Goal: Book appointment/travel/reservation

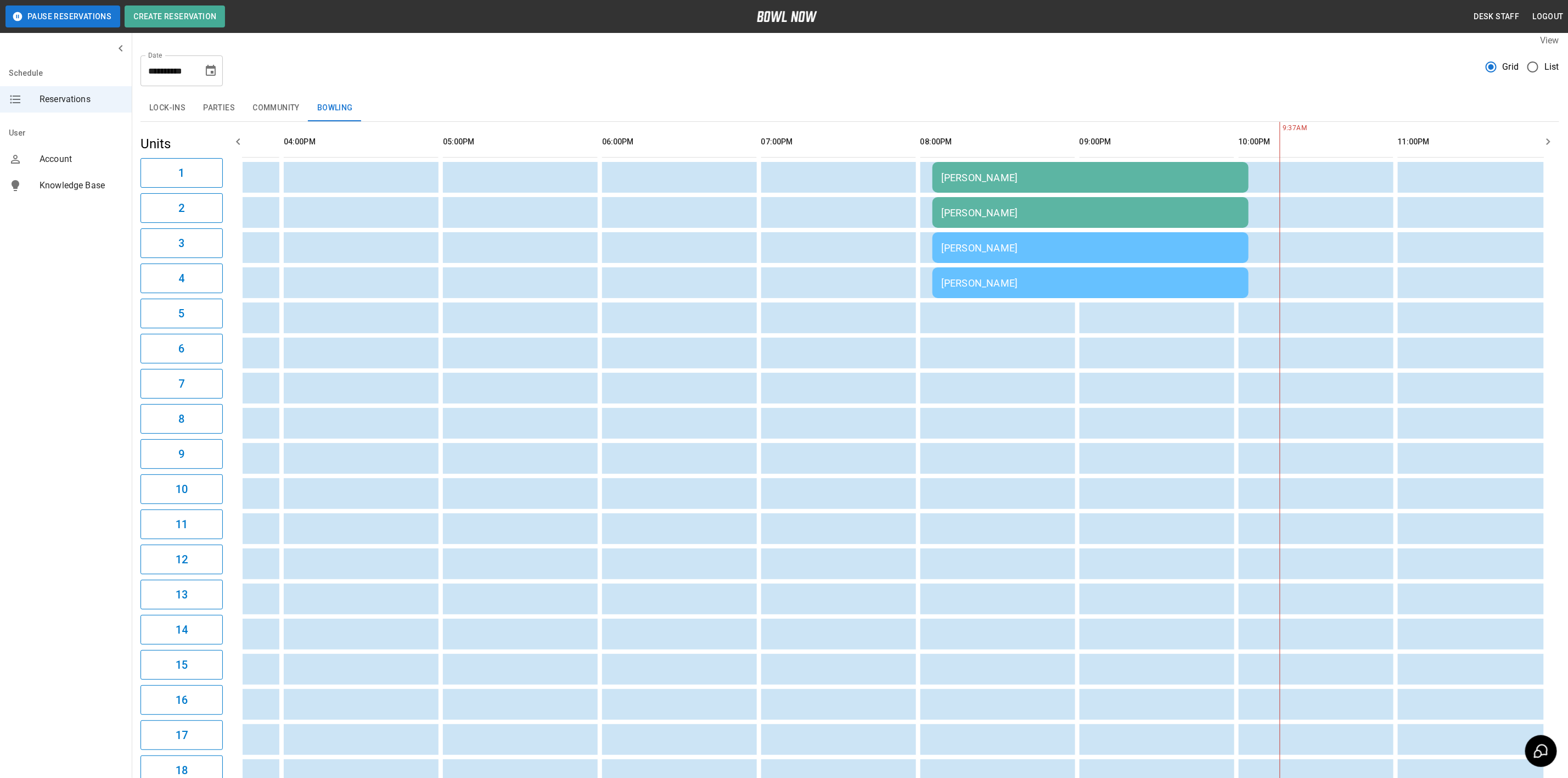
scroll to position [1, 0]
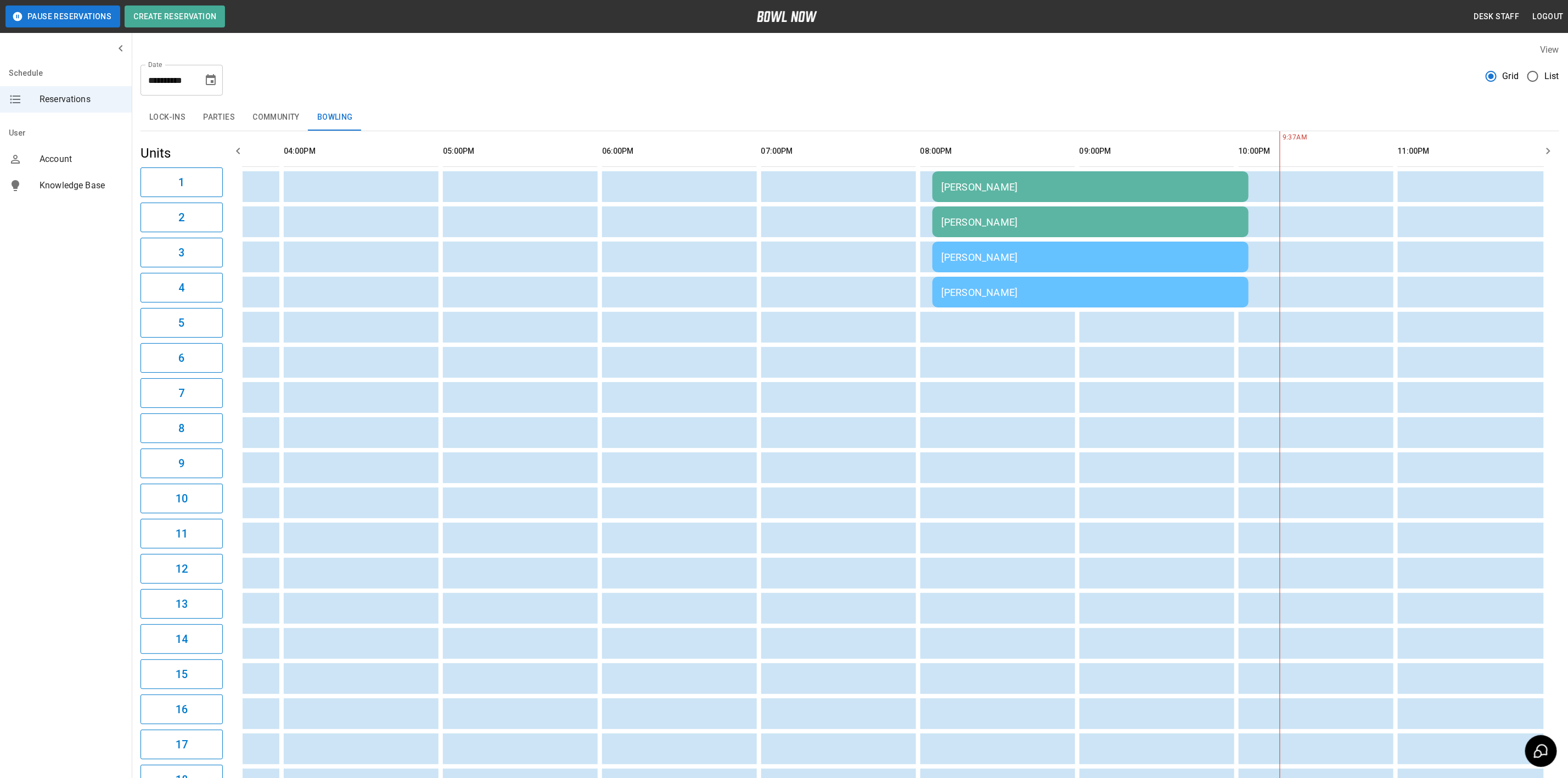
click at [212, 114] on button "Parties" at bounding box center [219, 118] width 50 height 27
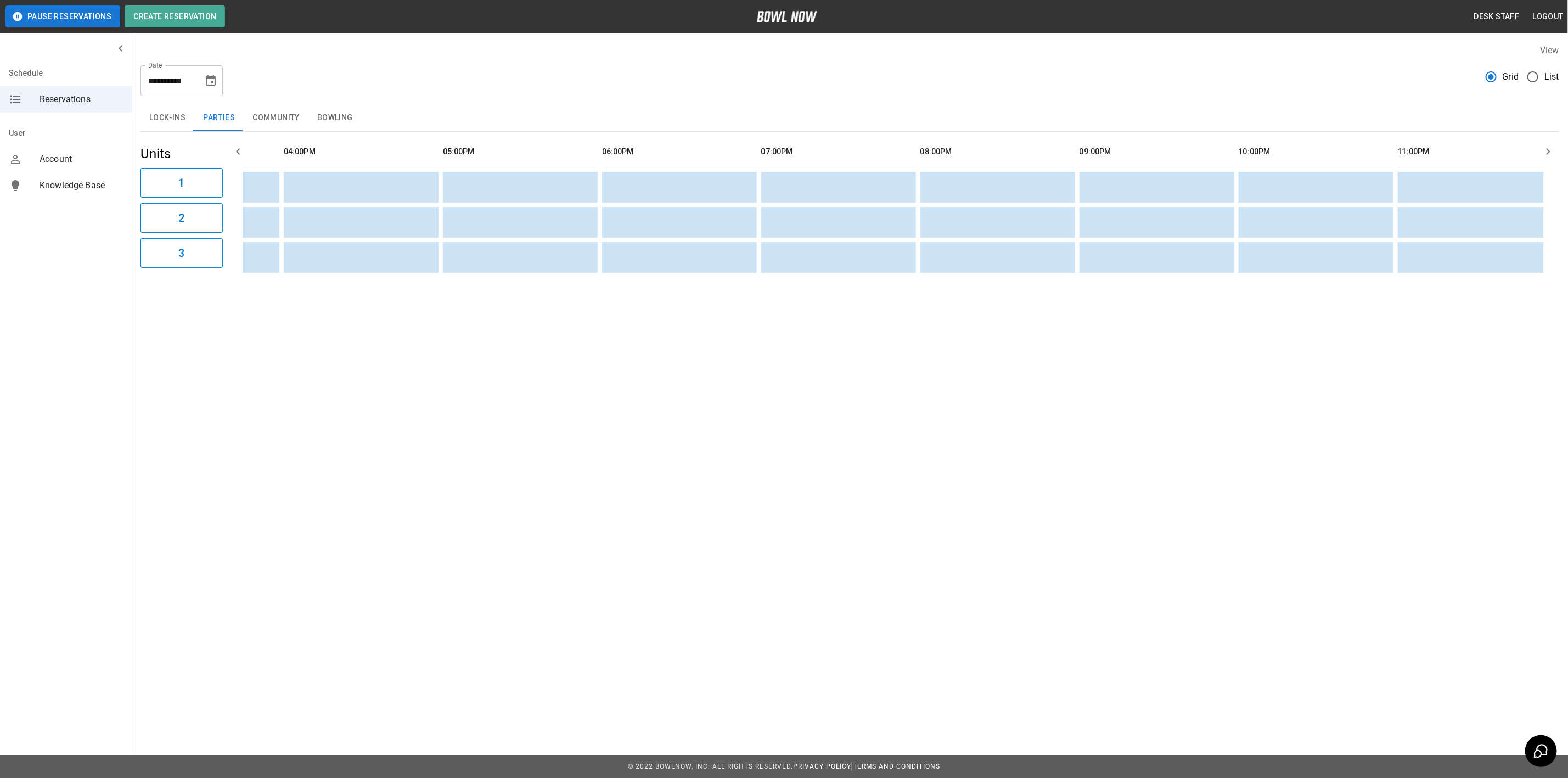
scroll to position [0, 0]
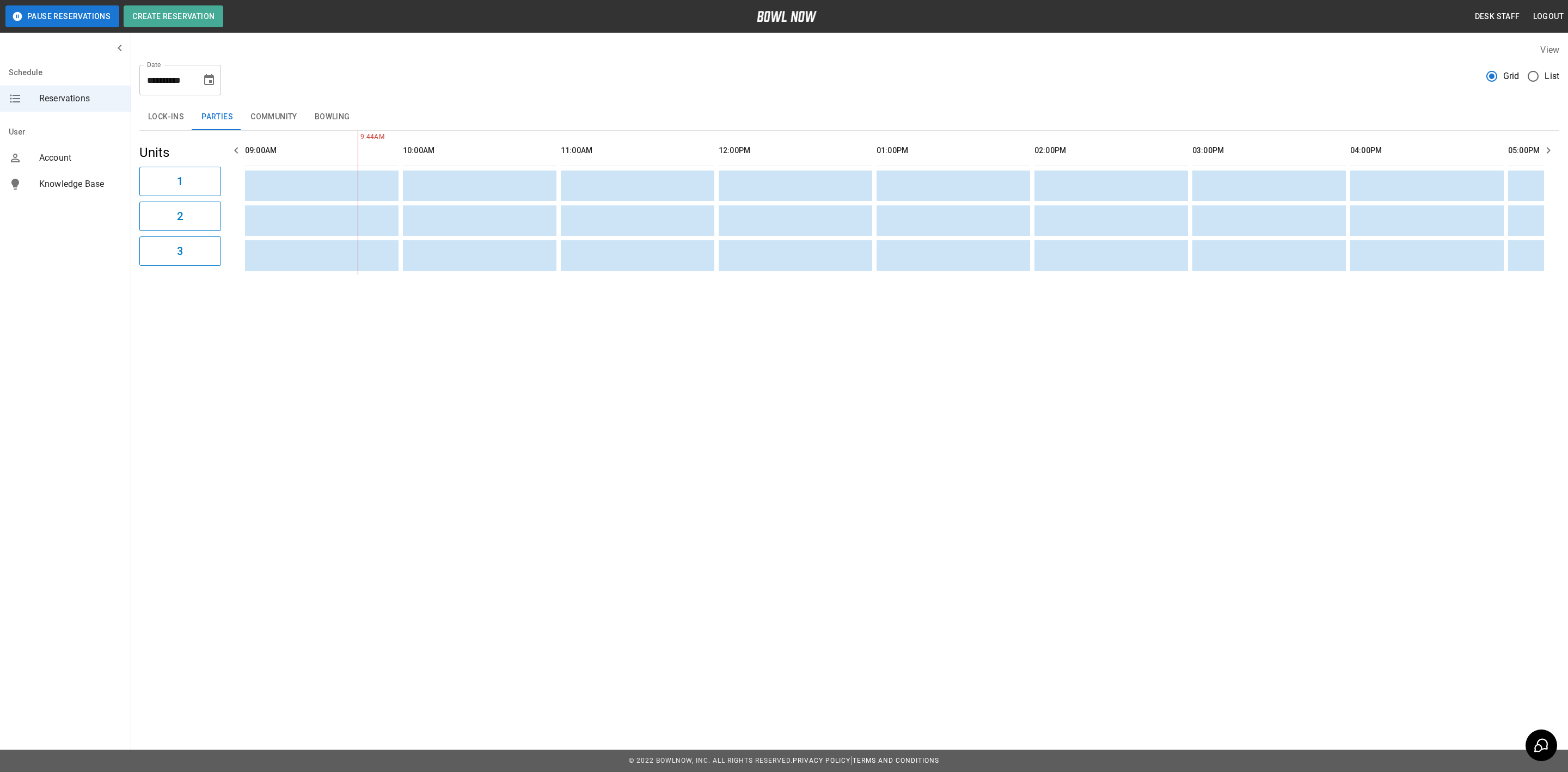
click at [265, 113] on button "Community" at bounding box center [274, 118] width 65 height 26
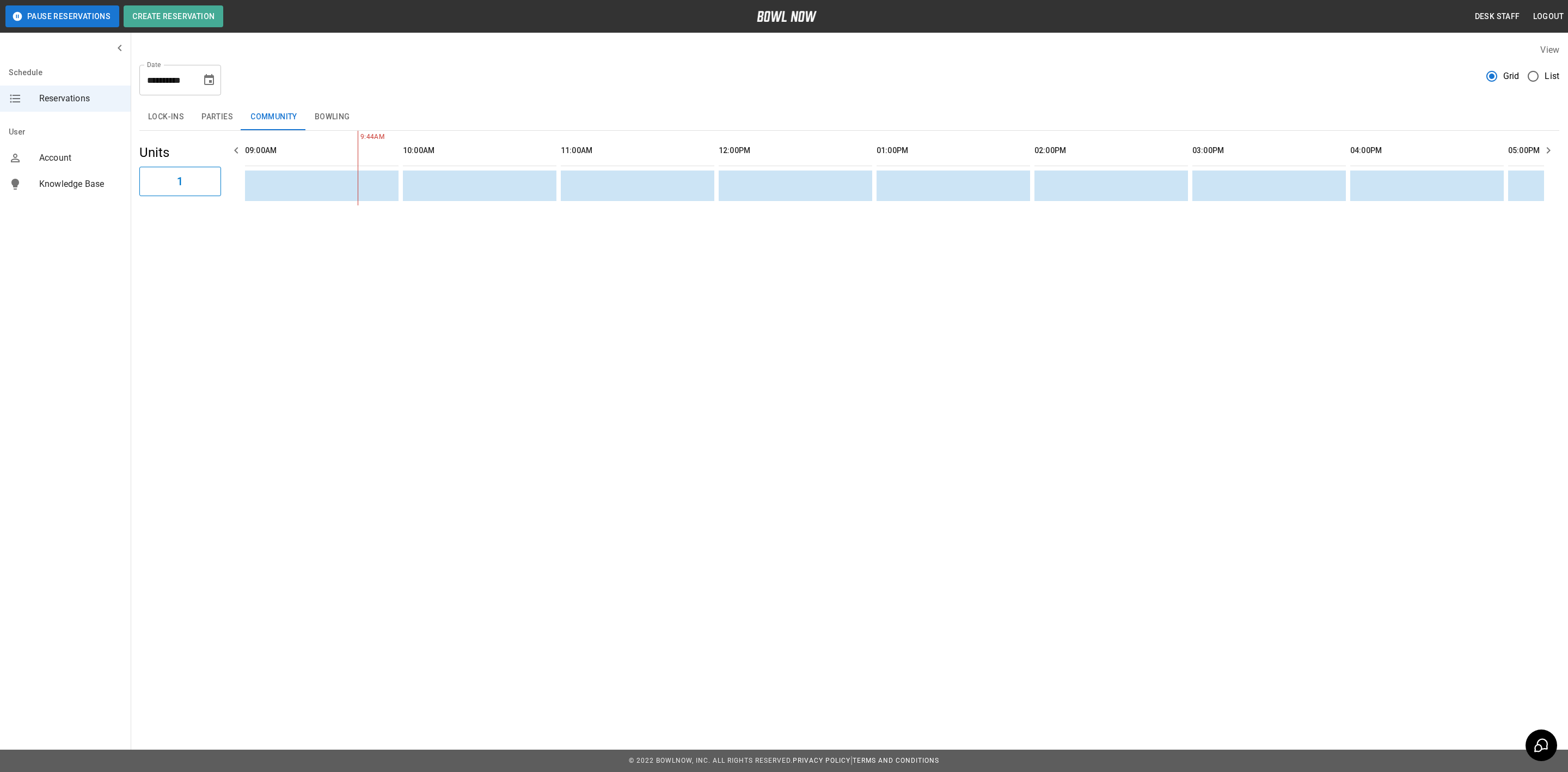
click at [330, 113] on button "Bowling" at bounding box center [333, 118] width 53 height 26
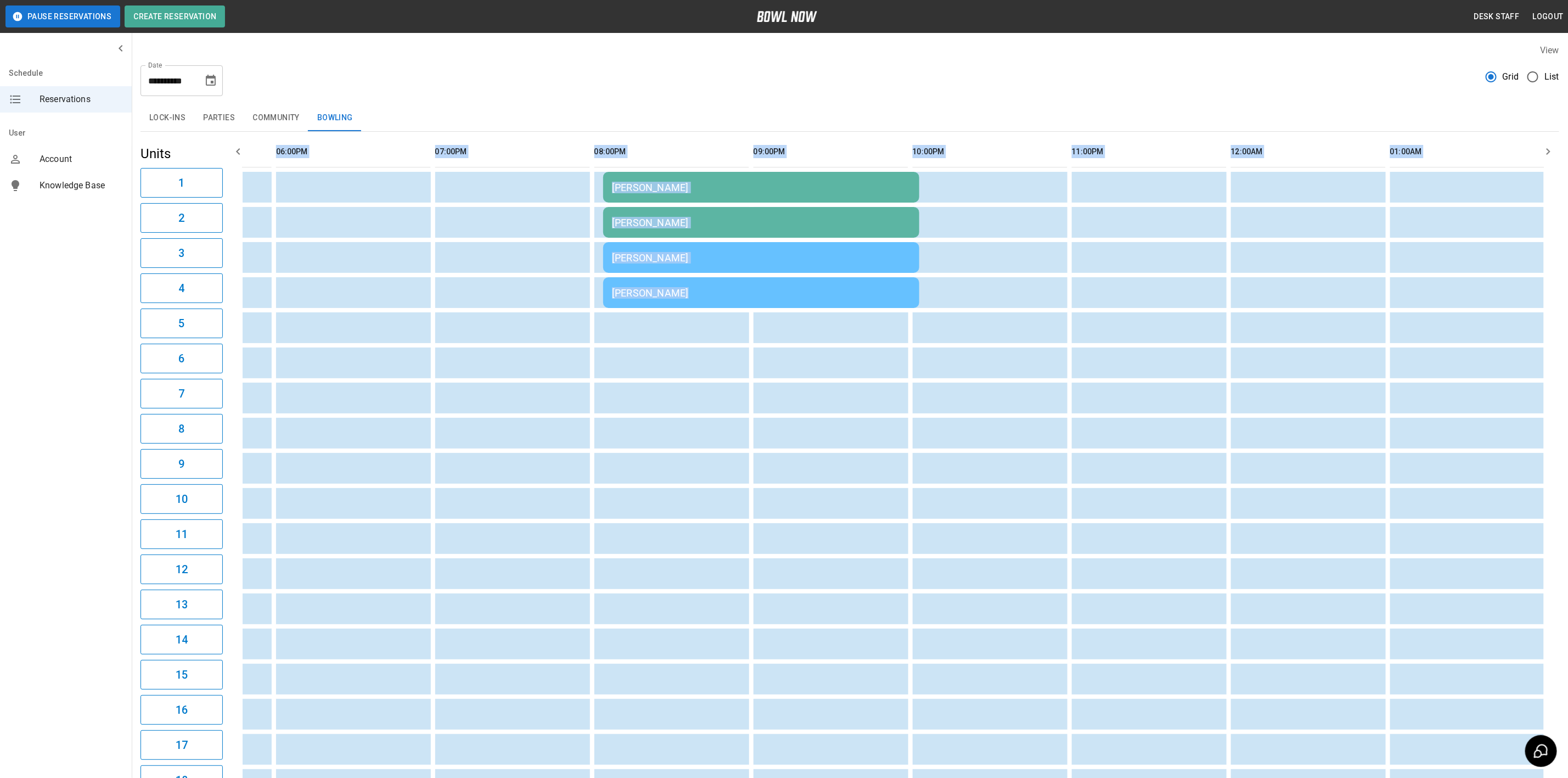
drag, startPoint x: 1514, startPoint y: 352, endPoint x: 1580, endPoint y: 340, distance: 67.1
click at [1567, 340] on html "**********" at bounding box center [784, 436] width 1568 height 873
drag, startPoint x: 1106, startPoint y: 360, endPoint x: 771, endPoint y: 355, distance: 335.0
click at [771, 355] on tr "sticky table" at bounding box center [201, 363] width 2720 height 31
click at [769, 353] on td "sticky table" at bounding box center [781, 363] width 36 height 31
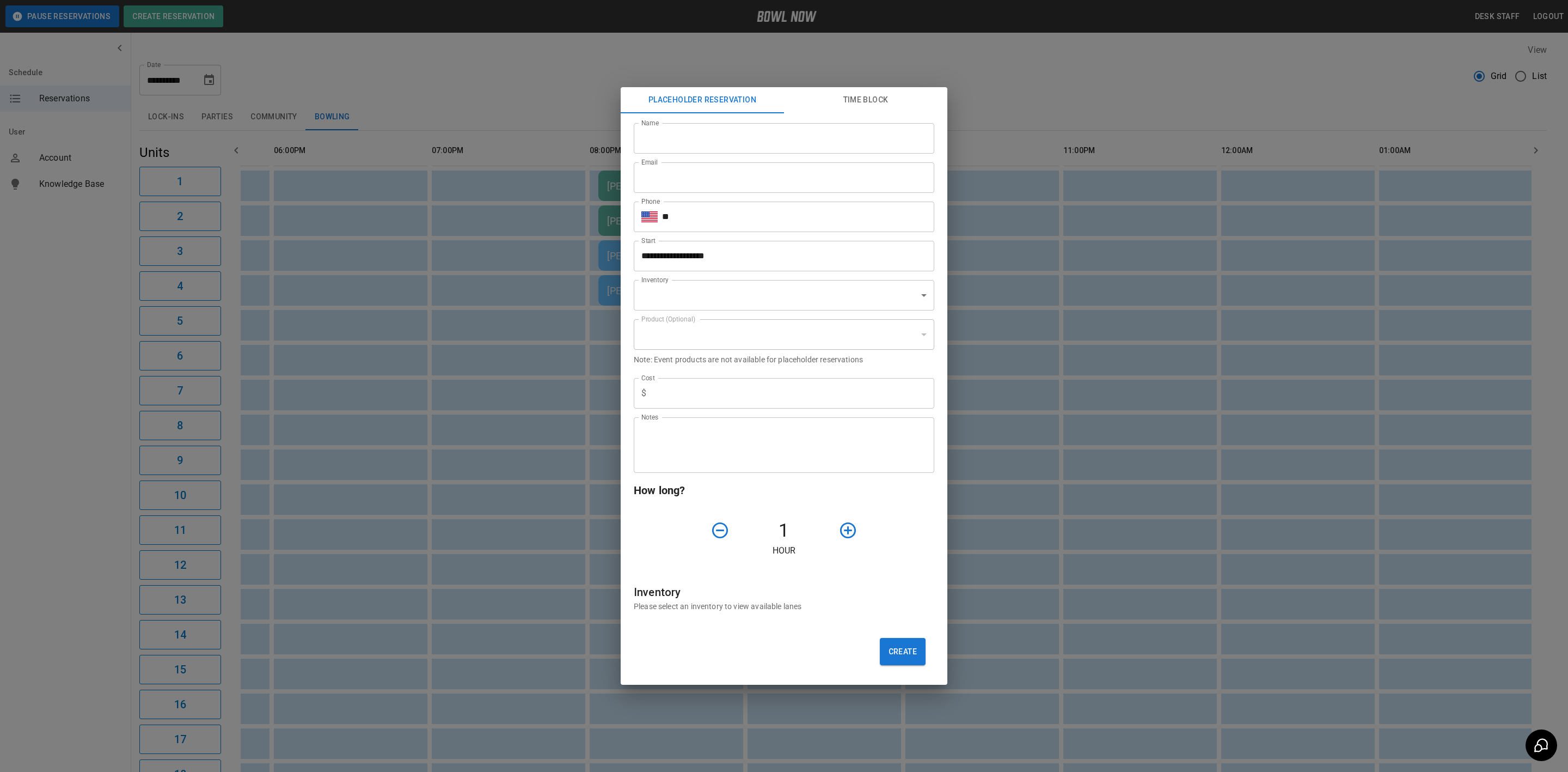
type input "**********"
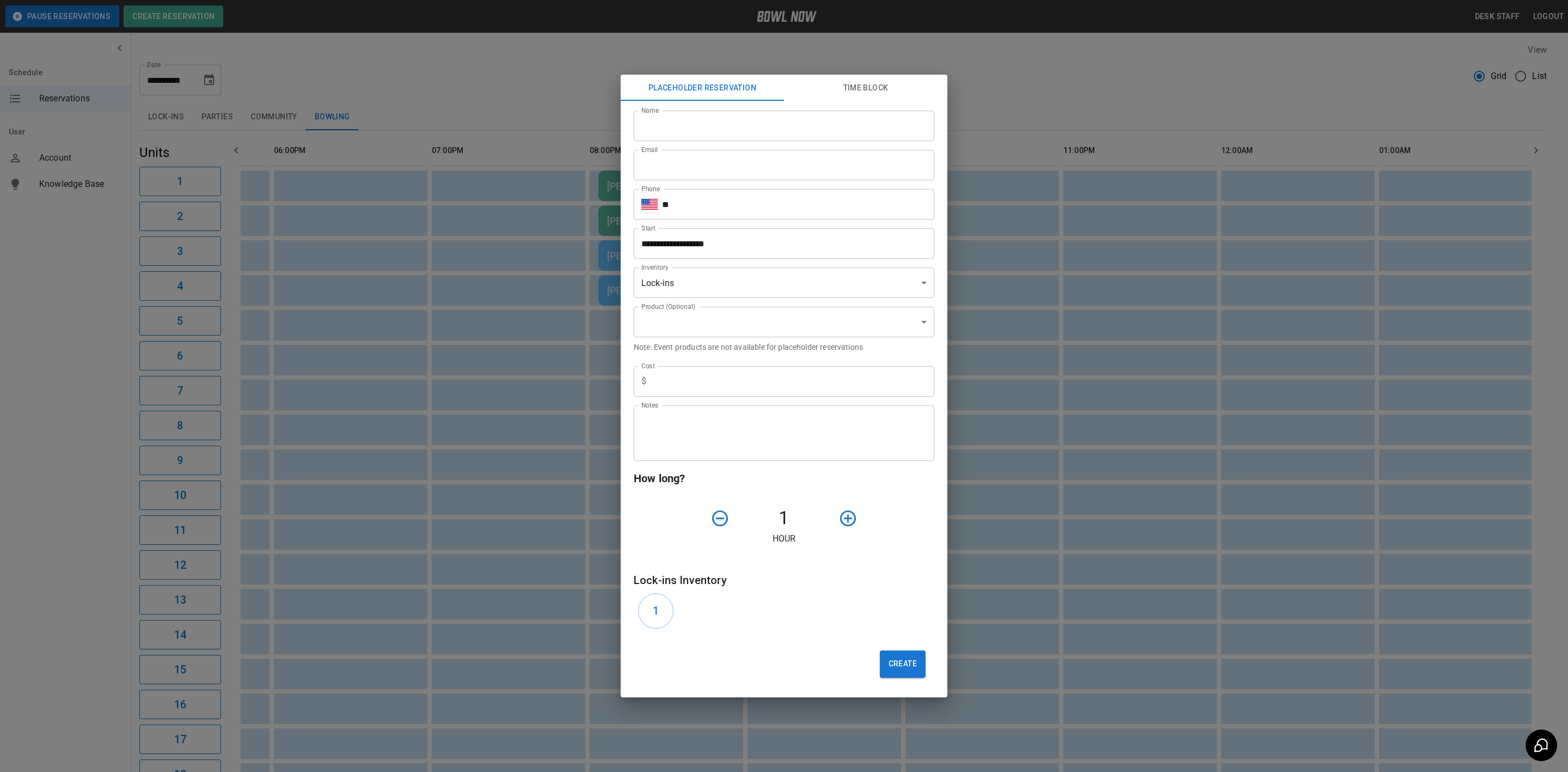
click at [1194, 324] on div "**********" at bounding box center [784, 386] width 1568 height 772
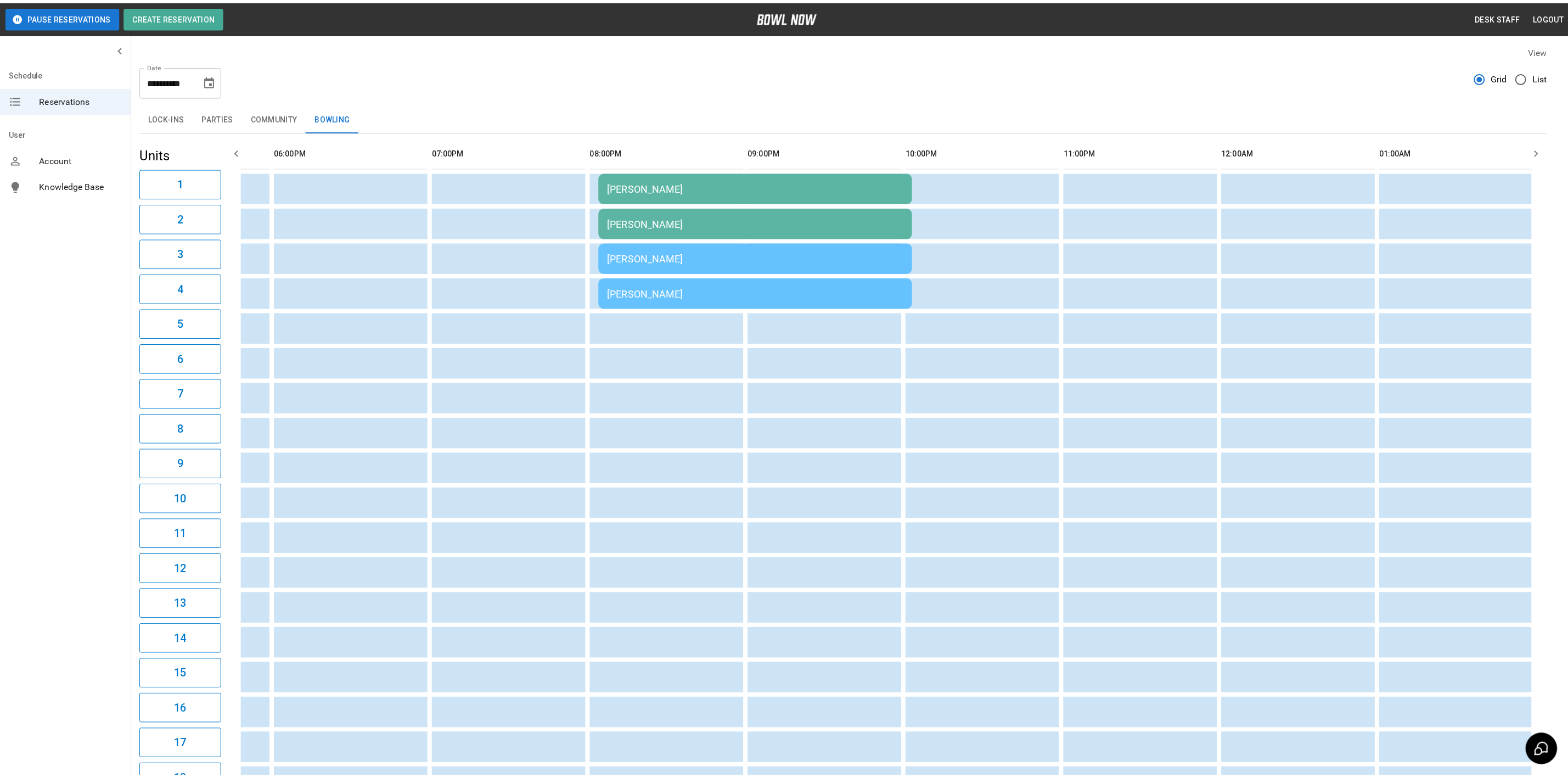
scroll to position [0, 1395]
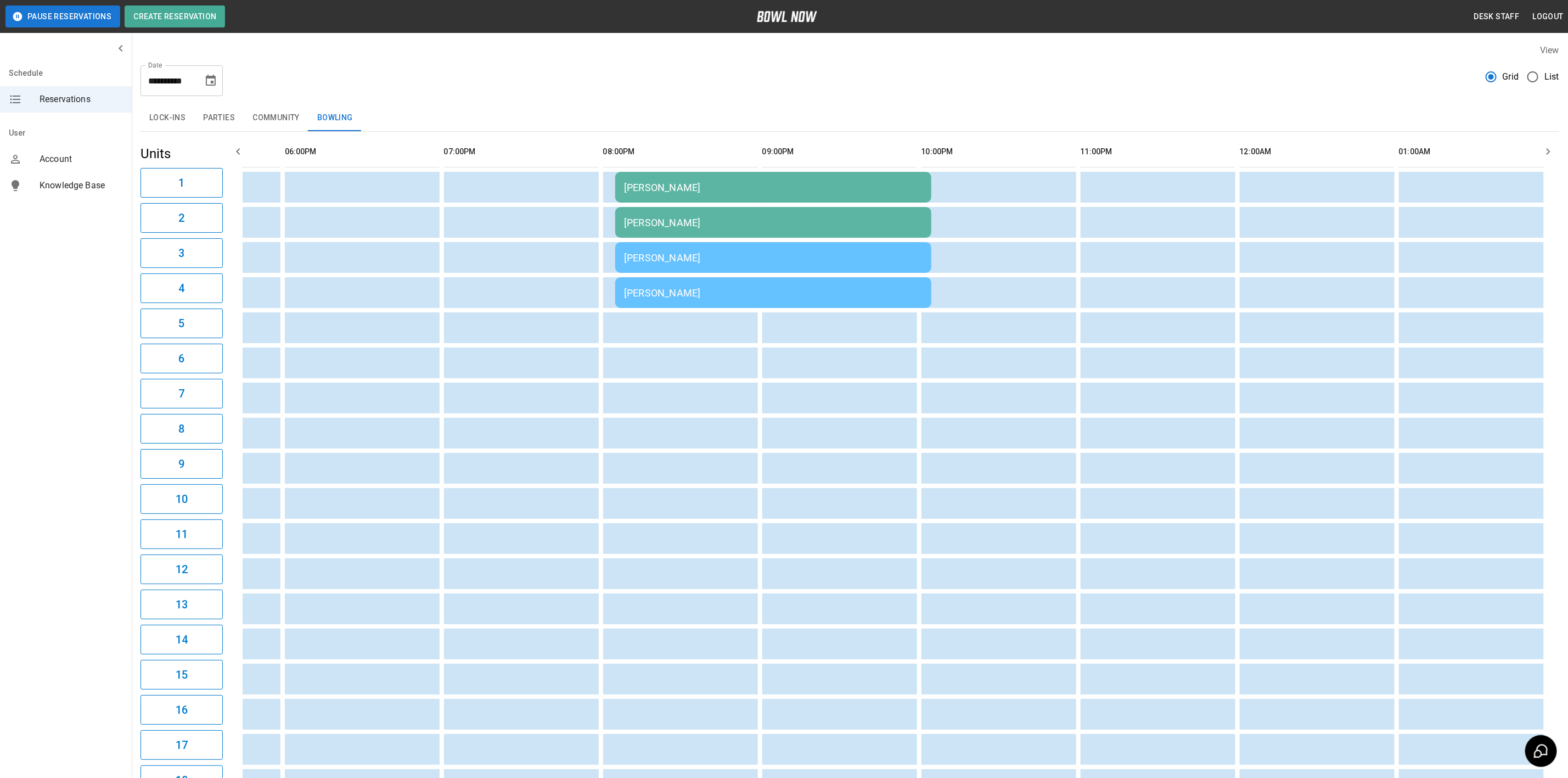
click at [239, 152] on icon "button" at bounding box center [238, 152] width 13 height 13
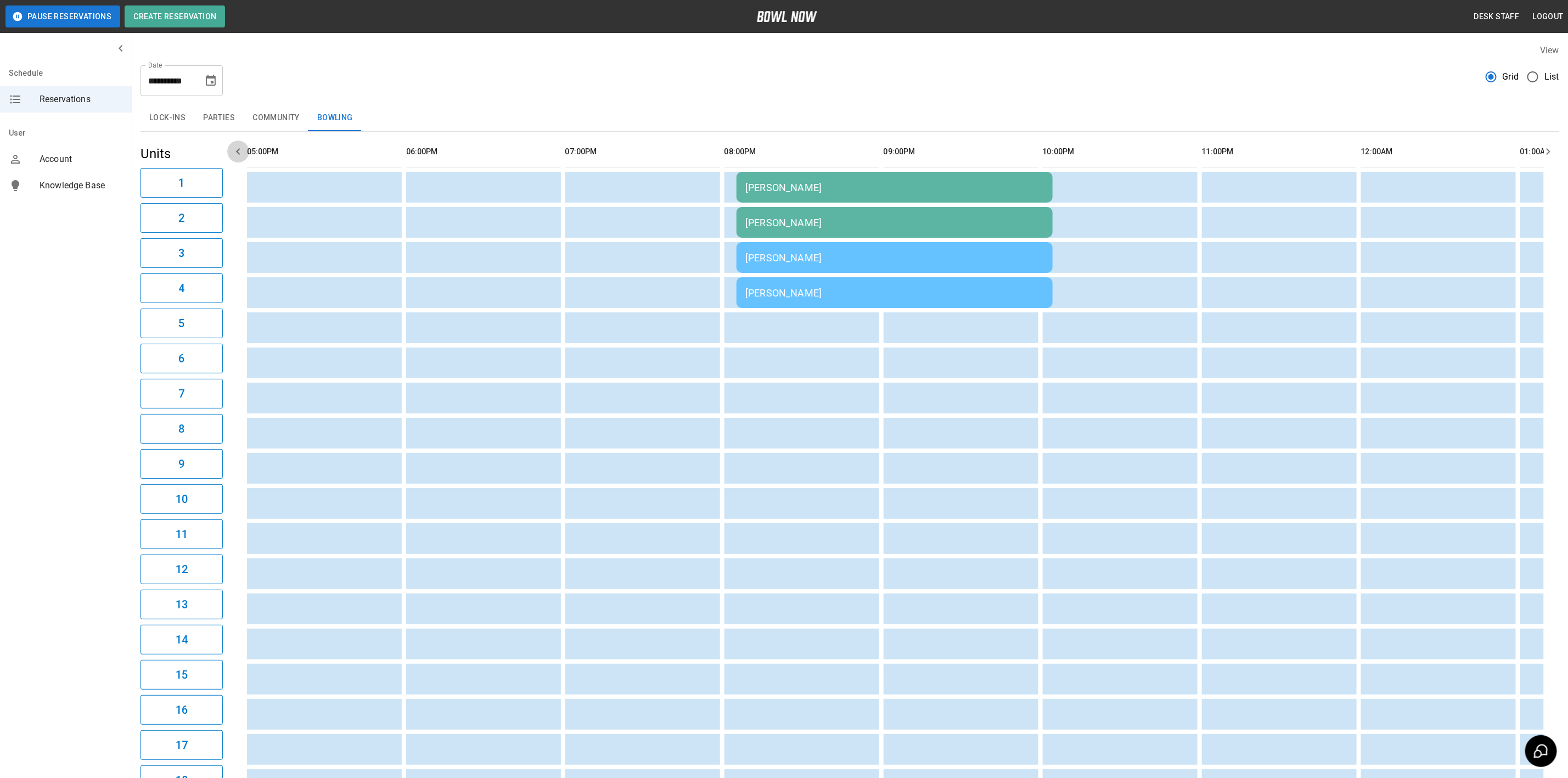
click at [239, 152] on icon "button" at bounding box center [238, 152] width 13 height 13
click at [235, 150] on icon "button" at bounding box center [238, 152] width 13 height 13
drag, startPoint x: 266, startPoint y: 178, endPoint x: 630, endPoint y: 178, distance: 364.0
click at [630, 178] on tr "[PERSON_NAME]" at bounding box center [334, 187] width 2720 height 31
click at [148, 177] on button "1" at bounding box center [181, 183] width 82 height 30
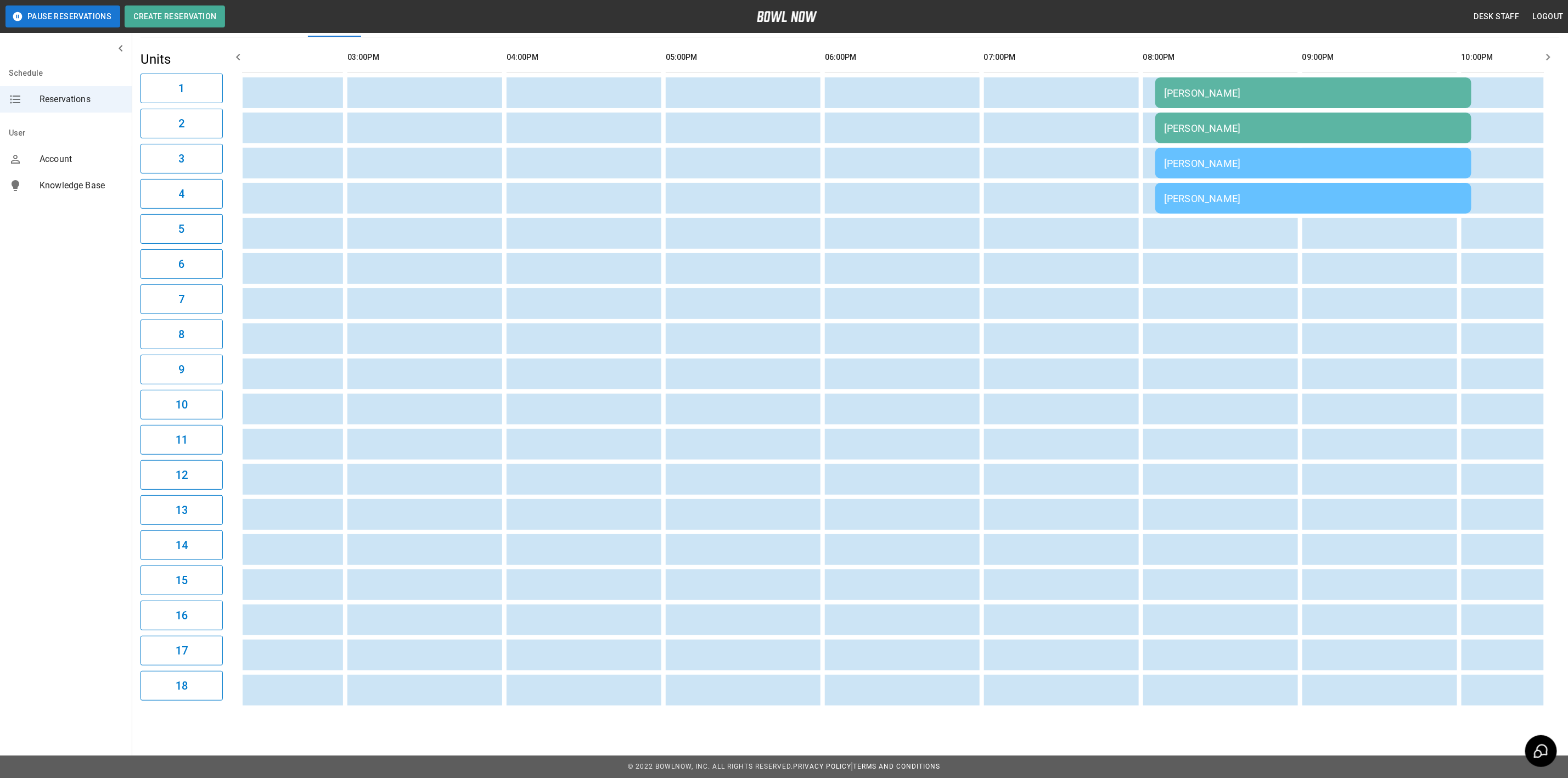
scroll to position [0, 341]
